Goal: Find specific page/section: Find specific page/section

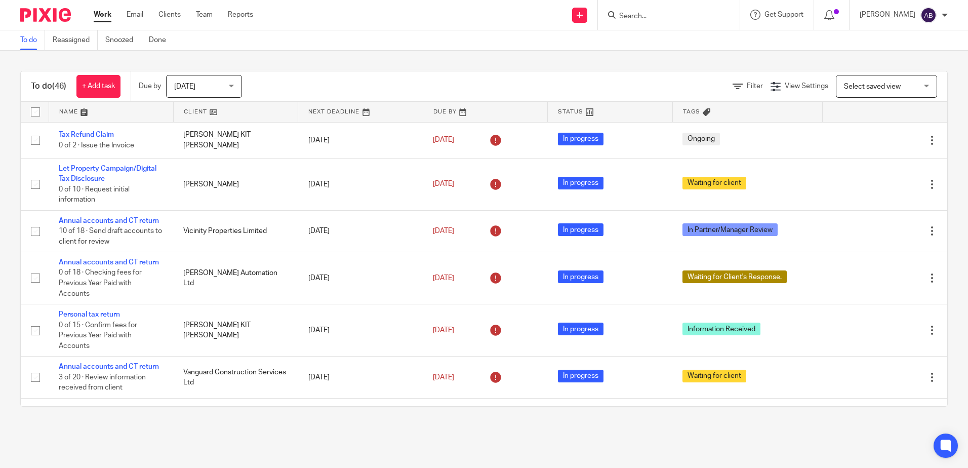
click at [666, 18] on input "Search" at bounding box center [663, 16] width 91 height 9
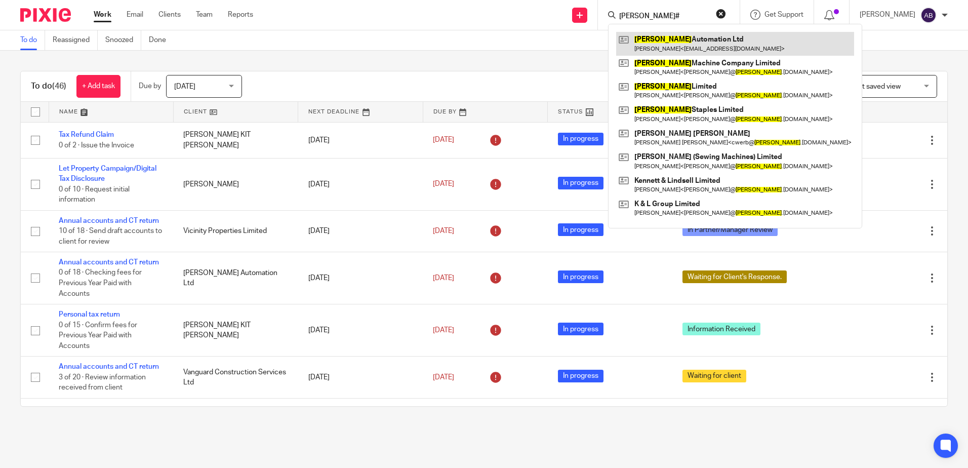
type input "eastman#"
click at [682, 41] on link at bounding box center [735, 43] width 238 height 23
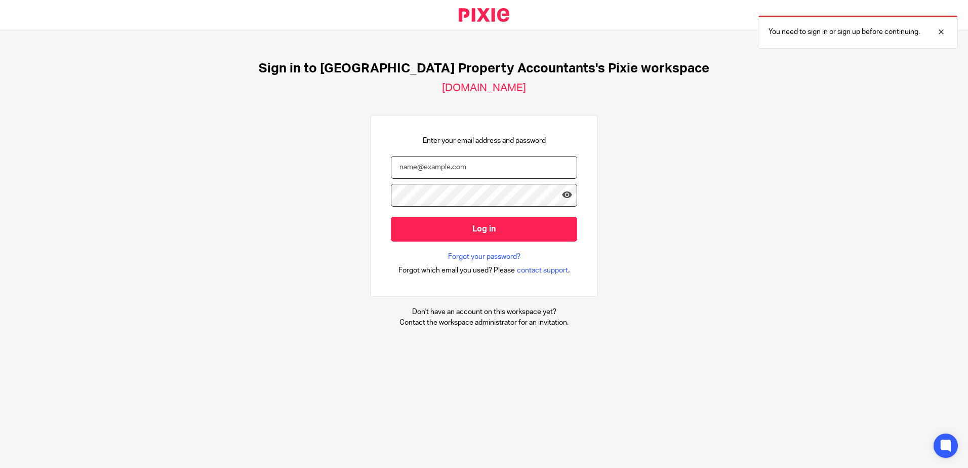
click at [475, 170] on input "email" at bounding box center [484, 167] width 186 height 23
type input "Pixie"
click at [562, 194] on icon at bounding box center [567, 195] width 10 height 10
click at [434, 168] on input "Pixie" at bounding box center [484, 167] width 186 height 23
drag, startPoint x: 452, startPoint y: 167, endPoint x: 384, endPoint y: 166, distance: 67.9
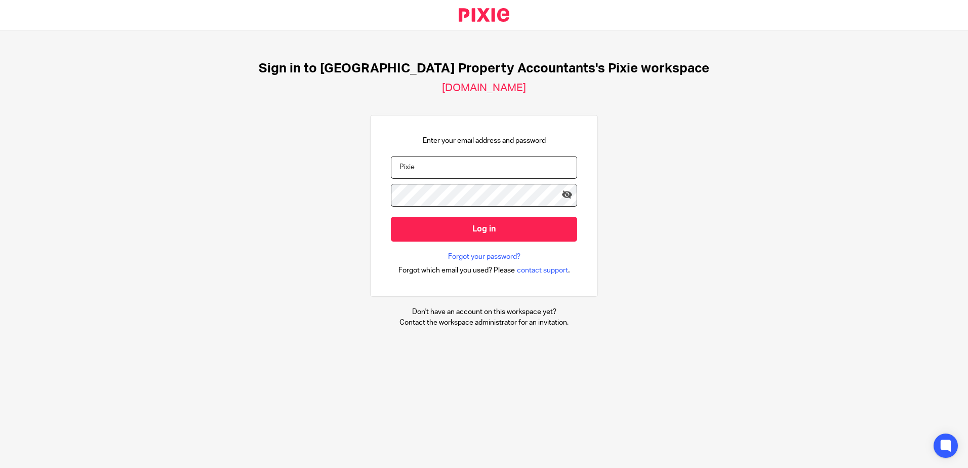
click at [391, 166] on input "Pixie" at bounding box center [484, 167] width 186 height 23
type input "[EMAIL_ADDRESS][DOMAIN_NAME]"
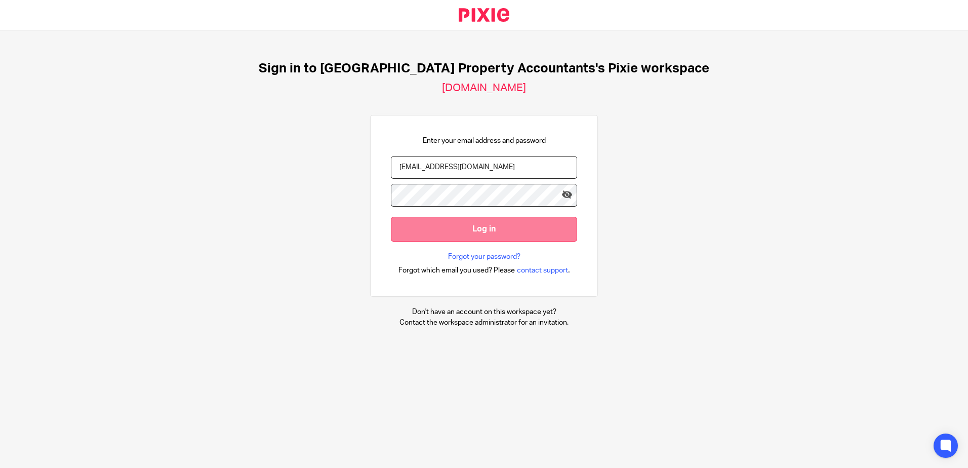
click at [409, 230] on input "Log in" at bounding box center [484, 229] width 186 height 25
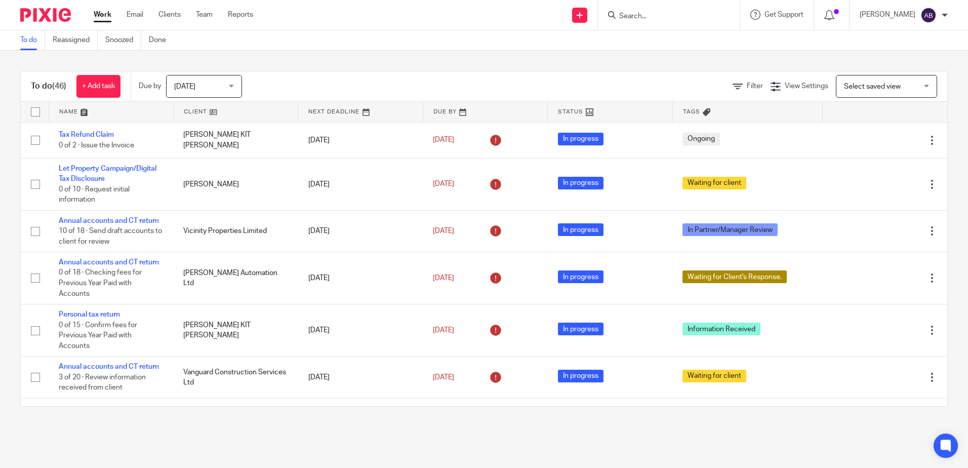
click at [578, 31] on div "To do Reassigned Snoozed Done" at bounding box center [484, 40] width 968 height 20
click at [668, 20] on input "Search" at bounding box center [663, 16] width 91 height 9
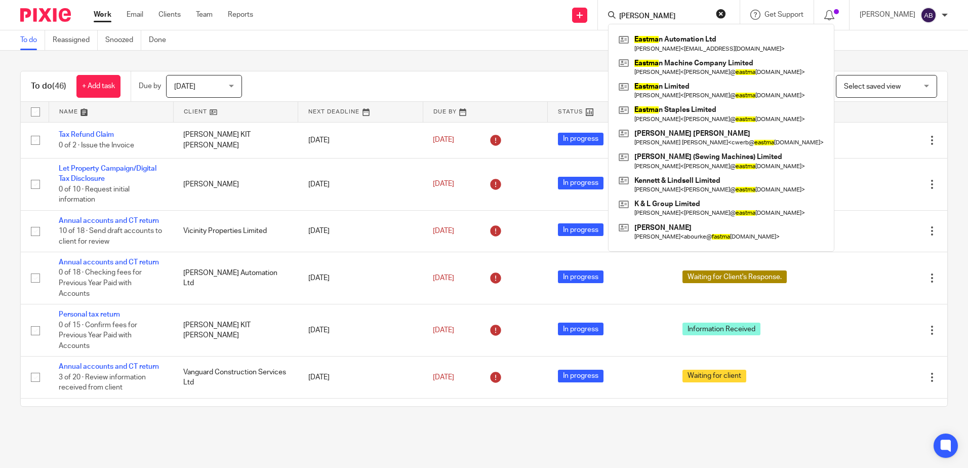
type input "eastman"
click button "submit" at bounding box center [0, 0] width 0 height 0
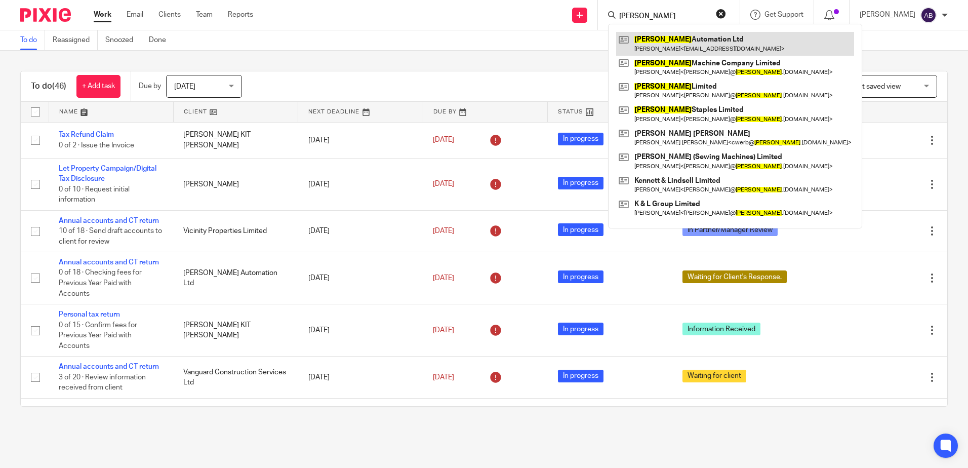
click at [681, 41] on link at bounding box center [735, 43] width 238 height 23
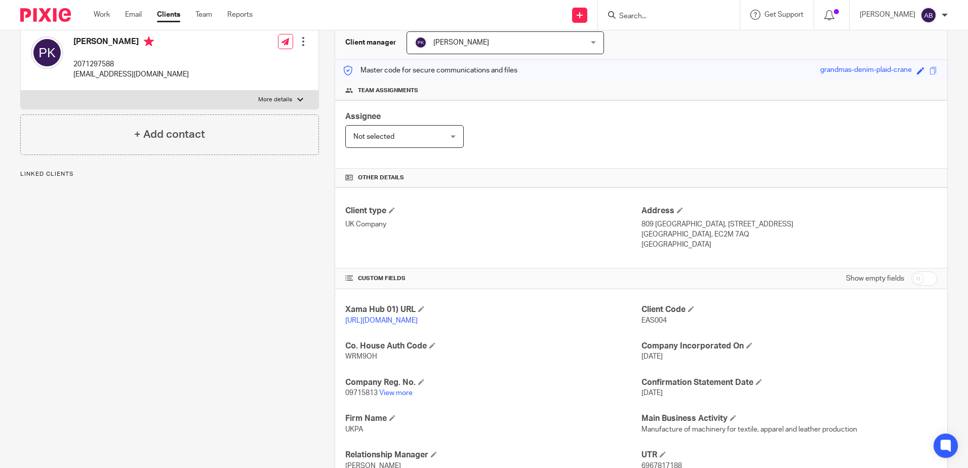
scroll to position [101, 0]
click at [376, 323] on link "[URL][DOMAIN_NAME]" at bounding box center [381, 319] width 72 height 7
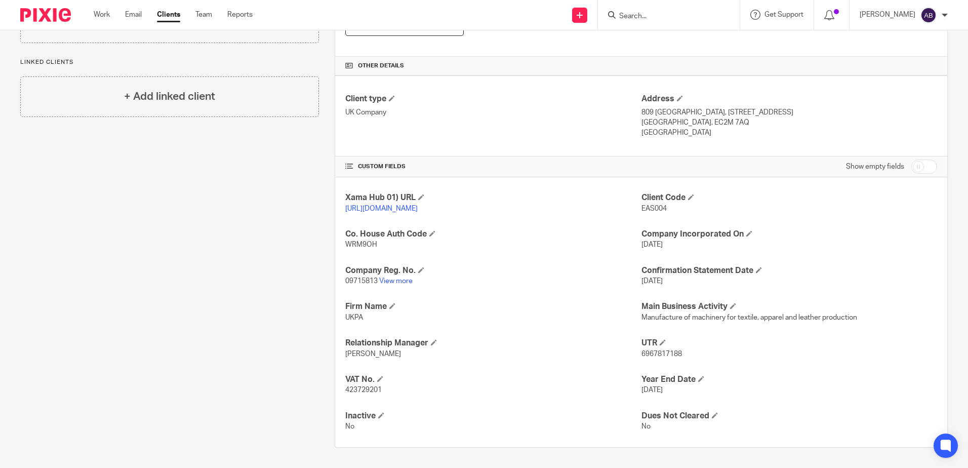
scroll to position [222, 0]
click at [388, 280] on link "View more" at bounding box center [395, 281] width 33 height 7
